Goal: Navigation & Orientation: Find specific page/section

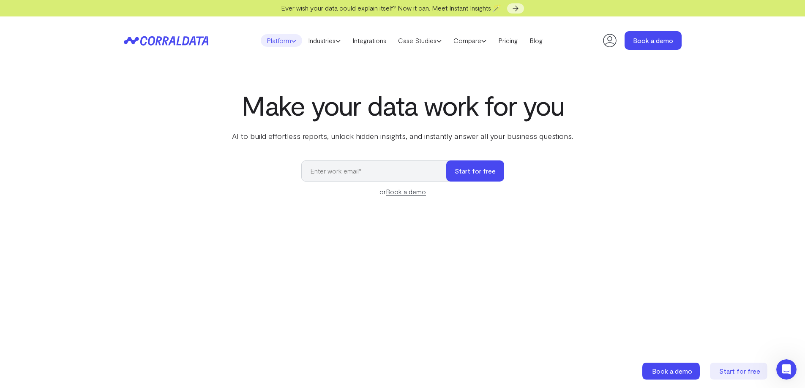
click at [291, 41] on icon at bounding box center [293, 40] width 5 height 5
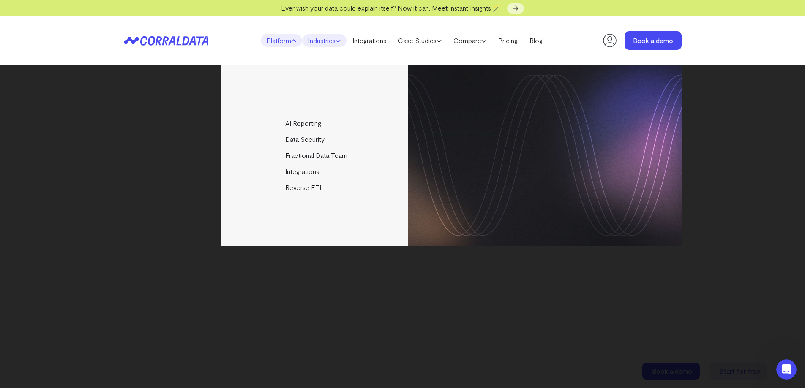
click at [337, 40] on icon at bounding box center [338, 40] width 5 height 5
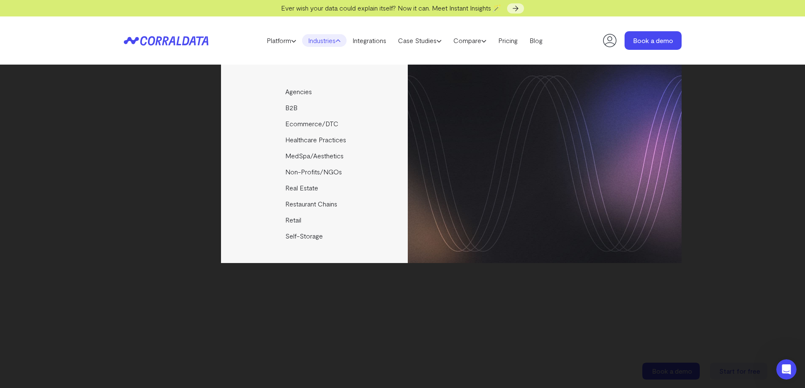
click at [126, 90] on div "Agencies Help your clients become data driven faster through seamless reporting…" at bounding box center [403, 164] width 558 height 199
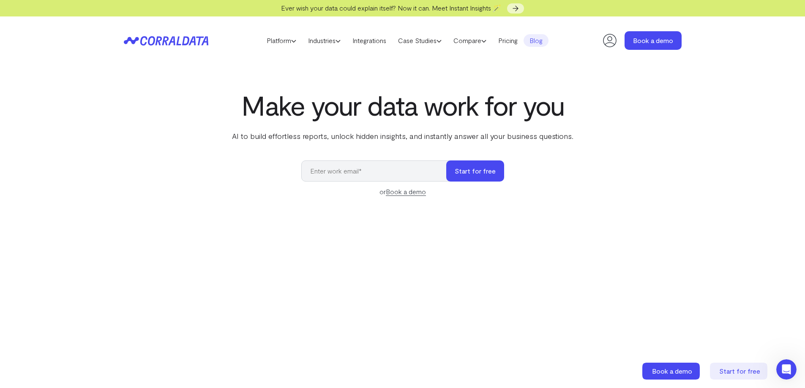
click at [534, 42] on link "Blog" at bounding box center [536, 40] width 25 height 13
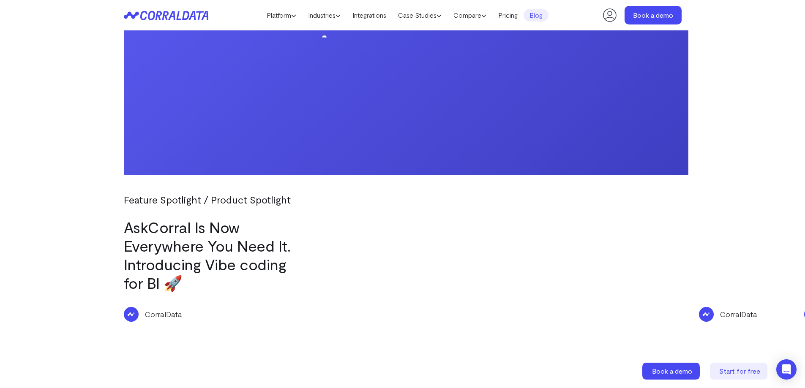
scroll to position [1039, 0]
